Goal: Task Accomplishment & Management: Manage account settings

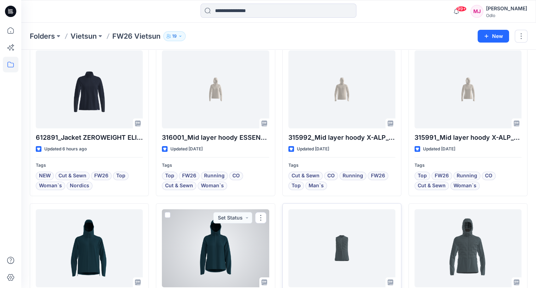
scroll to position [35, 0]
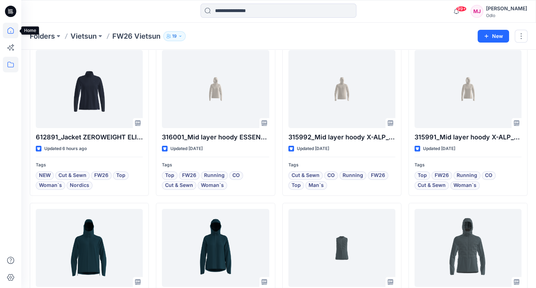
click at [11, 30] on icon at bounding box center [11, 31] width 16 height 16
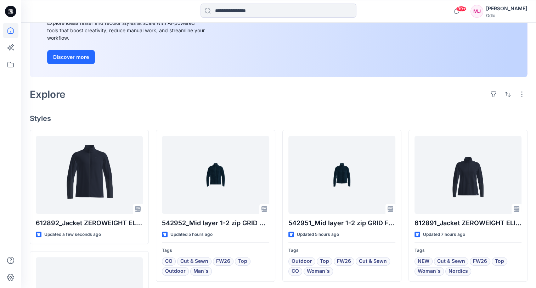
scroll to position [106, 0]
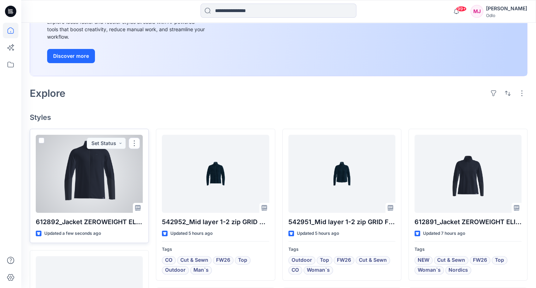
click at [118, 179] on div at bounding box center [89, 174] width 107 height 78
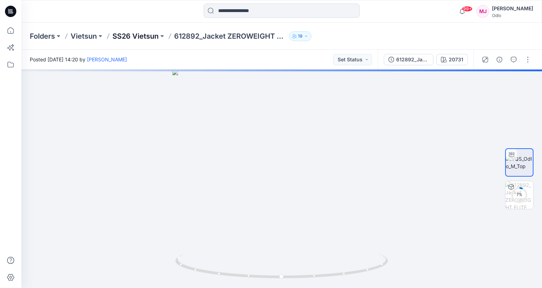
click at [121, 36] on p "SS26 Vietsun" at bounding box center [135, 36] width 46 height 10
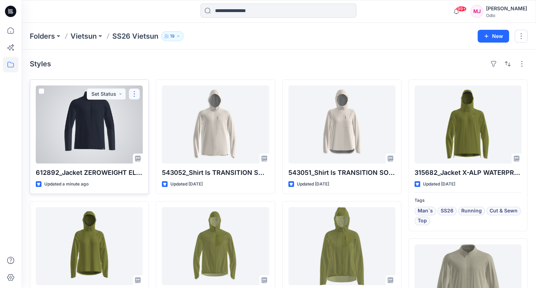
click at [136, 94] on button "button" at bounding box center [134, 93] width 11 height 11
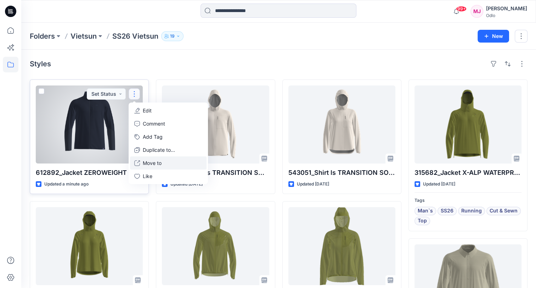
click at [149, 163] on p "Move to" at bounding box center [152, 162] width 19 height 7
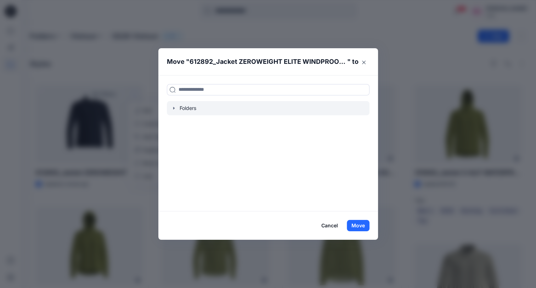
click at [175, 108] on icon "button" at bounding box center [174, 108] width 6 height 6
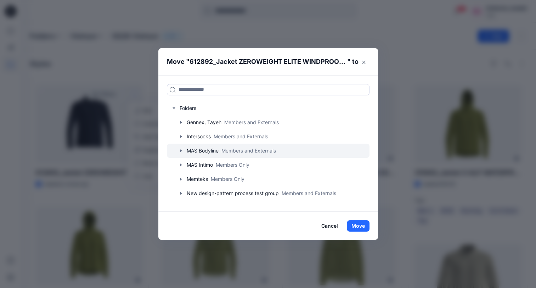
scroll to position [54, 0]
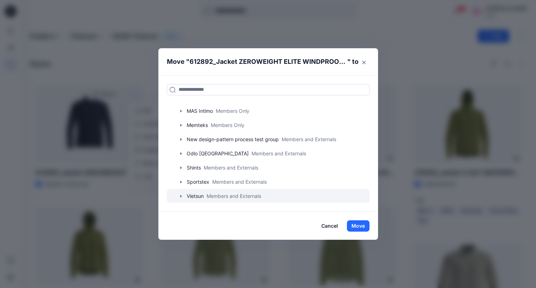
click at [184, 195] on icon "button" at bounding box center [181, 196] width 6 height 6
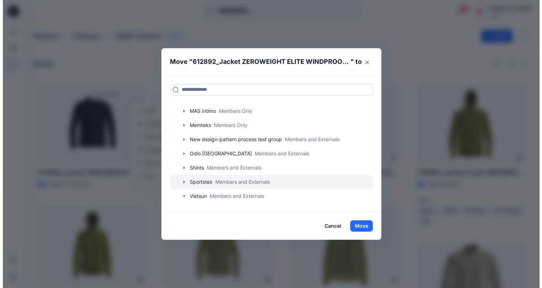
scroll to position [96, 0]
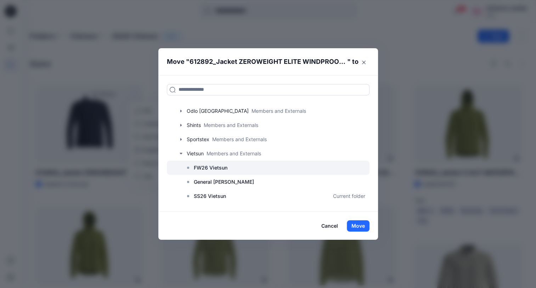
click at [219, 167] on p "FW26 Vietsun" at bounding box center [211, 167] width 34 height 9
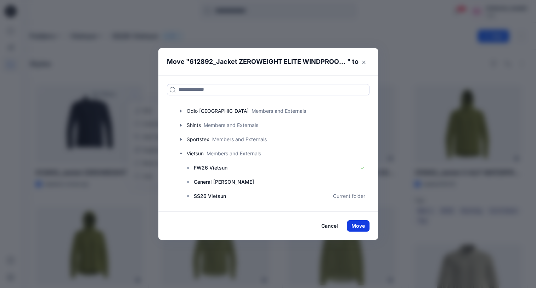
click at [364, 225] on button "Move" at bounding box center [358, 225] width 23 height 11
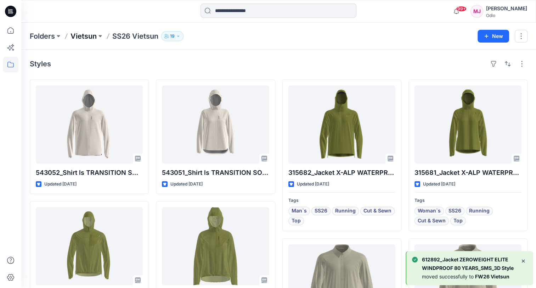
click at [88, 39] on p "Vietsun" at bounding box center [84, 36] width 26 height 10
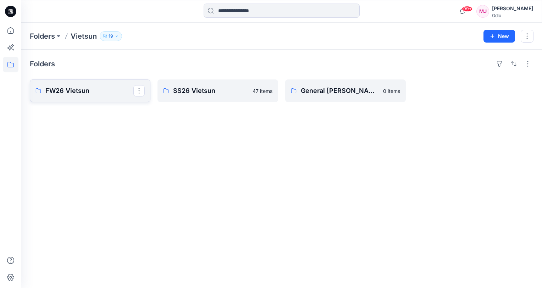
click at [104, 92] on p "FW26 Vietsun" at bounding box center [89, 91] width 88 height 10
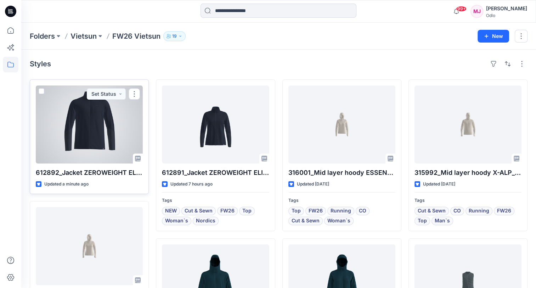
click at [100, 140] on div at bounding box center [89, 124] width 107 height 78
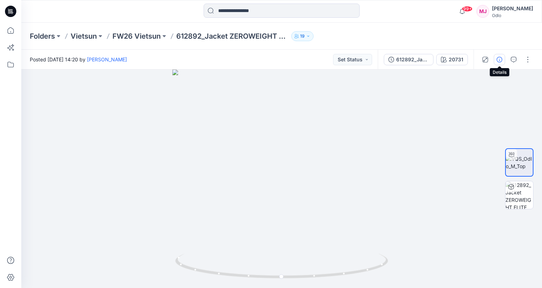
click at [500, 63] on button "button" at bounding box center [498, 59] width 11 height 11
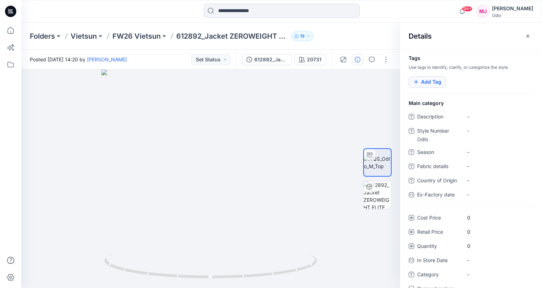
click at [432, 84] on button "Add Tag" at bounding box center [426, 81] width 37 height 11
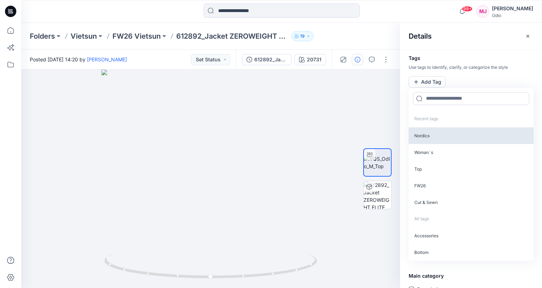
click at [448, 136] on p "Nordics" at bounding box center [470, 135] width 125 height 17
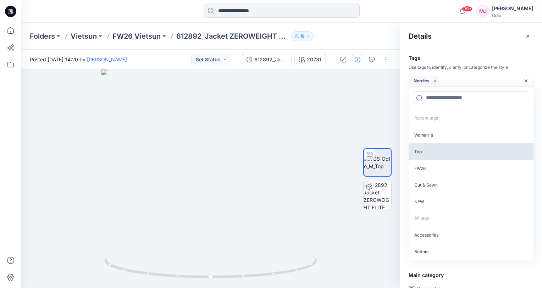
click at [443, 146] on p "Top" at bounding box center [470, 151] width 125 height 17
click at [443, 147] on p "FW26" at bounding box center [470, 151] width 125 height 17
click at [443, 147] on p "Cut & Sewn" at bounding box center [470, 151] width 125 height 17
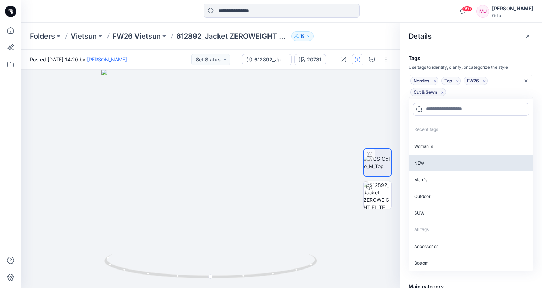
click at [441, 159] on p "NEW" at bounding box center [470, 163] width 125 height 17
click at [442, 164] on p "Man`s" at bounding box center [470, 163] width 125 height 17
click at [444, 166] on p "Outdoor" at bounding box center [470, 163] width 125 height 17
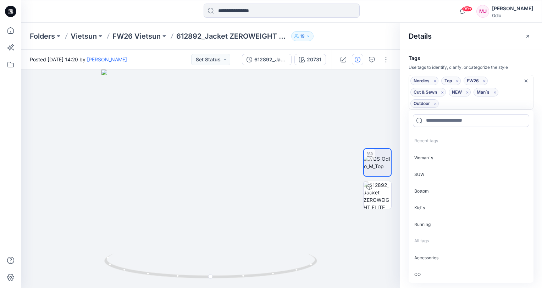
click at [436, 104] on icon "Remove tag" at bounding box center [435, 104] width 6 height 6
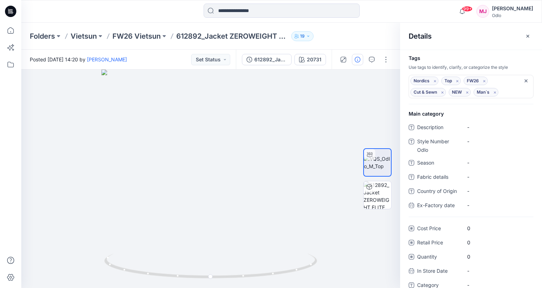
click at [466, 54] on div "Tags Use tags to identify, clarify, or categorize the style Nordics Remove tag …" at bounding box center [471, 169] width 142 height 238
click at [476, 140] on Odlo "-" at bounding box center [498, 141] width 62 height 7
type textarea "******"
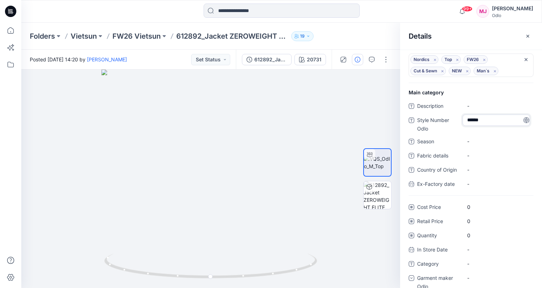
scroll to position [32, 0]
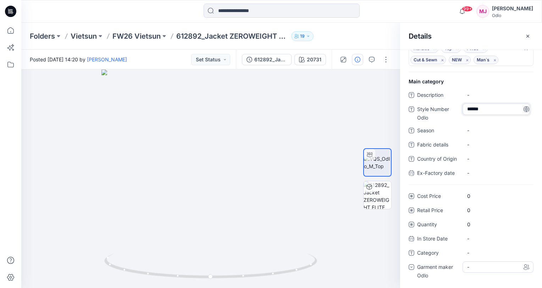
click at [478, 269] on div "-" at bounding box center [497, 266] width 71 height 11
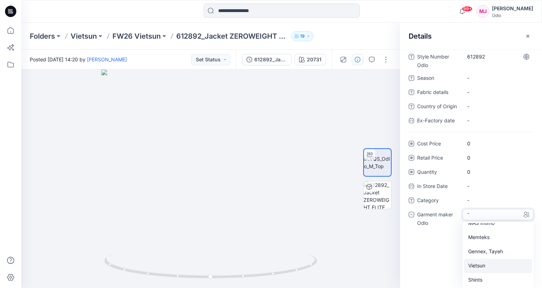
scroll to position [50, 0]
click at [478, 264] on div "Vietsun" at bounding box center [498, 265] width 68 height 14
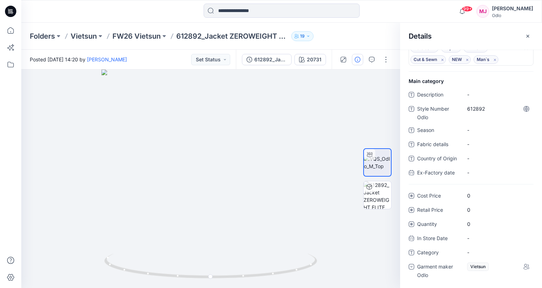
scroll to position [32, 0]
drag, startPoint x: 337, startPoint y: 35, endPoint x: 337, endPoint y: 18, distance: 17.7
click at [337, 35] on div "Folders Vietsun FW26 Vietsun 612892_Jacket ZEROWEIGHT ELITE WINDPROOF 80 YEARS_…" at bounding box center [254, 36] width 448 height 10
click at [138, 33] on p "FW26 Vietsun" at bounding box center [136, 36] width 48 height 10
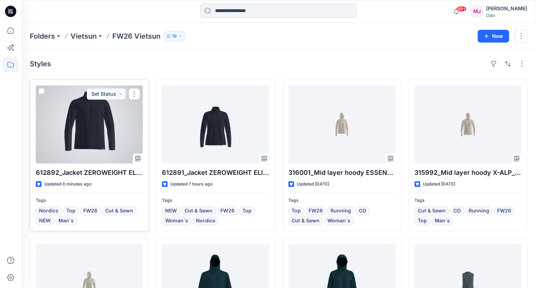
click at [69, 139] on div at bounding box center [89, 124] width 107 height 78
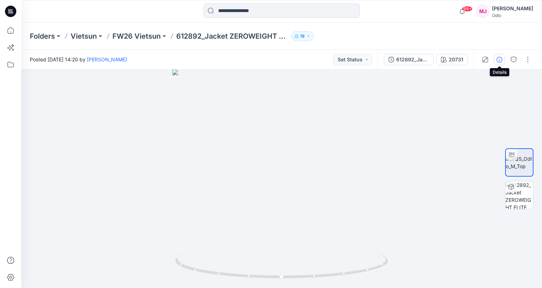
click at [499, 59] on icon "button" at bounding box center [499, 60] width 6 height 6
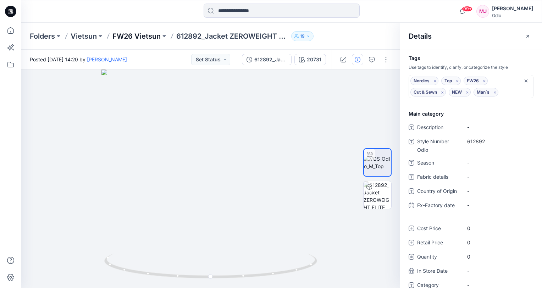
click at [129, 34] on p "FW26 Vietsun" at bounding box center [136, 36] width 48 height 10
